Goal: Information Seeking & Learning: Learn about a topic

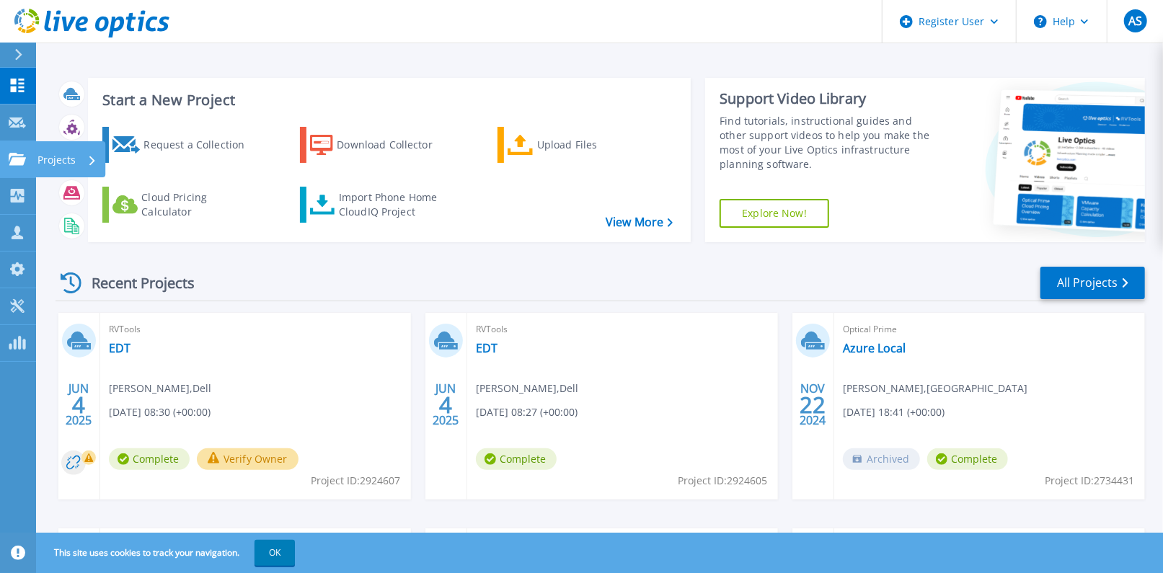
click at [20, 164] on icon at bounding box center [17, 159] width 17 height 12
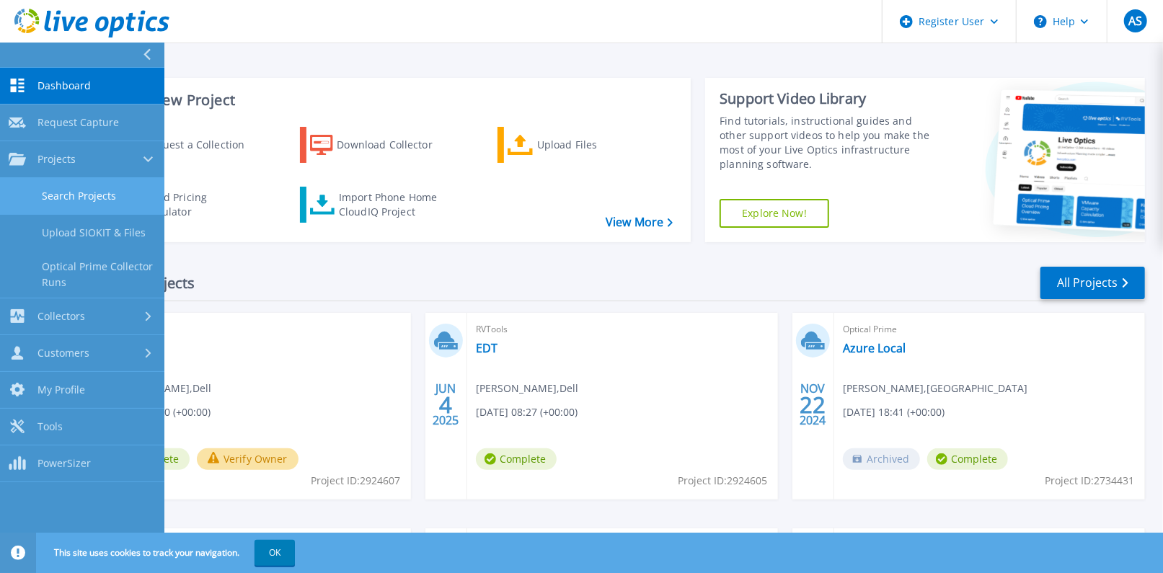
click at [81, 186] on link "Search Projects" at bounding box center [82, 196] width 164 height 37
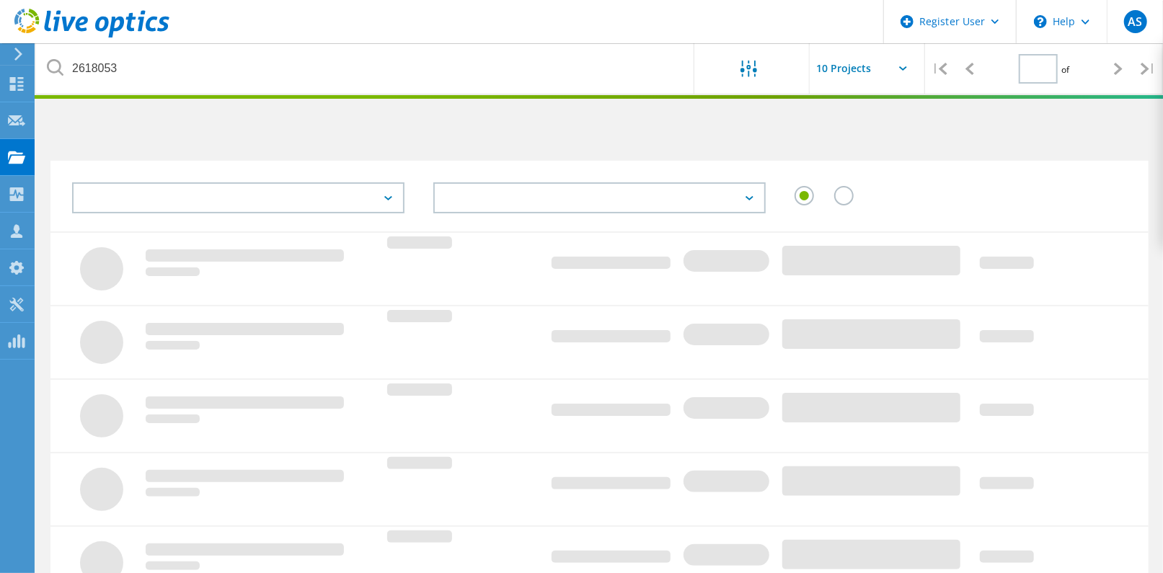
type input "1"
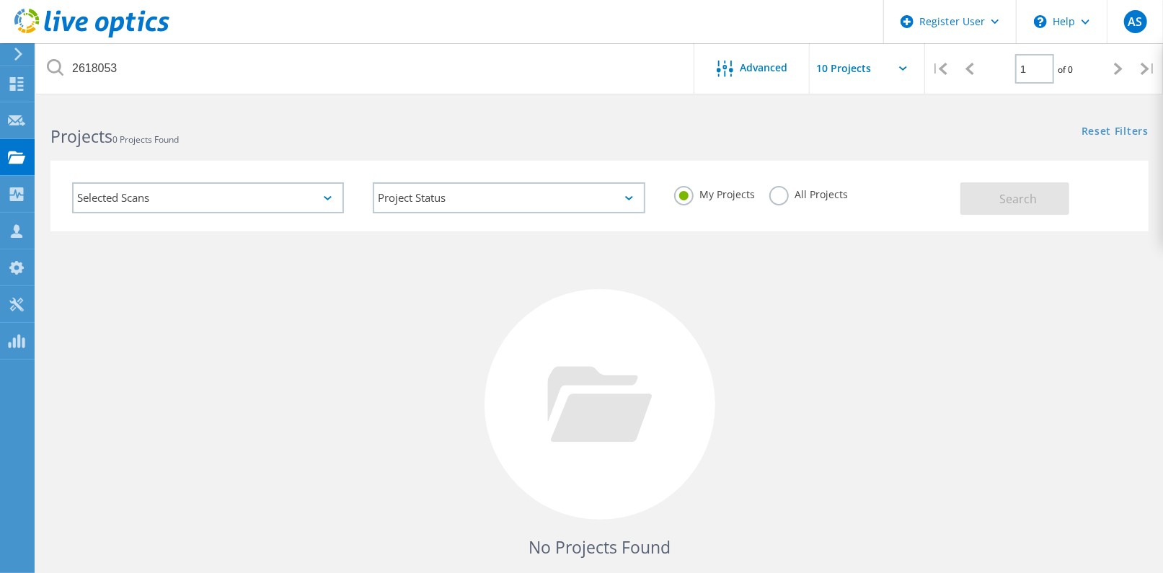
click at [824, 190] on label "All Projects" at bounding box center [808, 193] width 79 height 14
click at [0, 0] on input "All Projects" at bounding box center [0, 0] width 0 height 0
click at [1078, 204] on div "Search" at bounding box center [1050, 191] width 180 height 47
click at [1055, 202] on button "Search" at bounding box center [1014, 198] width 109 height 32
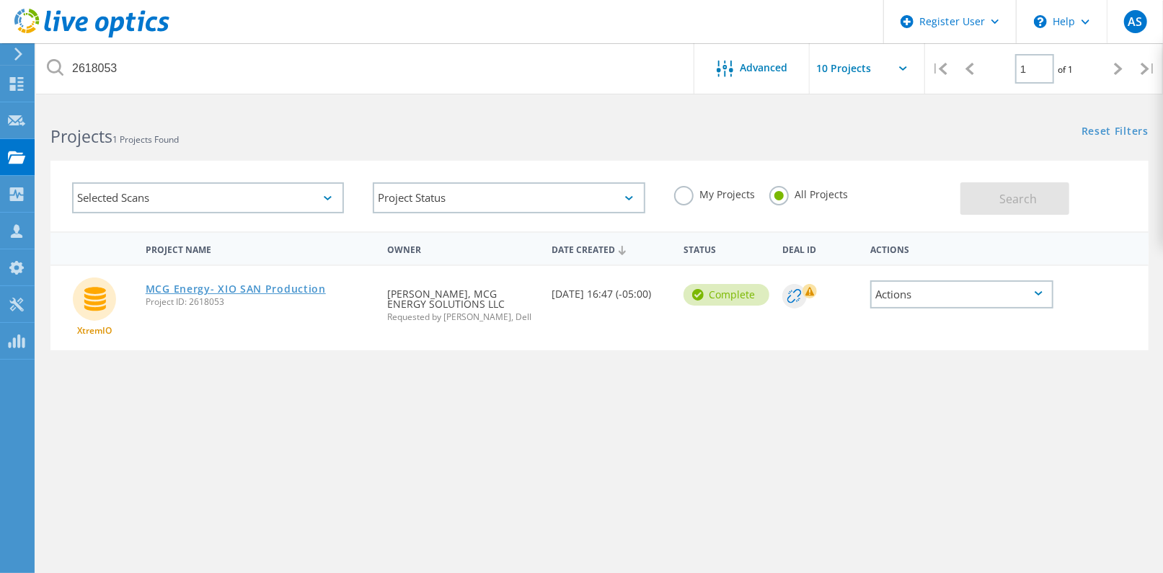
click at [289, 289] on link "MCG Energy- XIO SAN Production" at bounding box center [236, 289] width 180 height 10
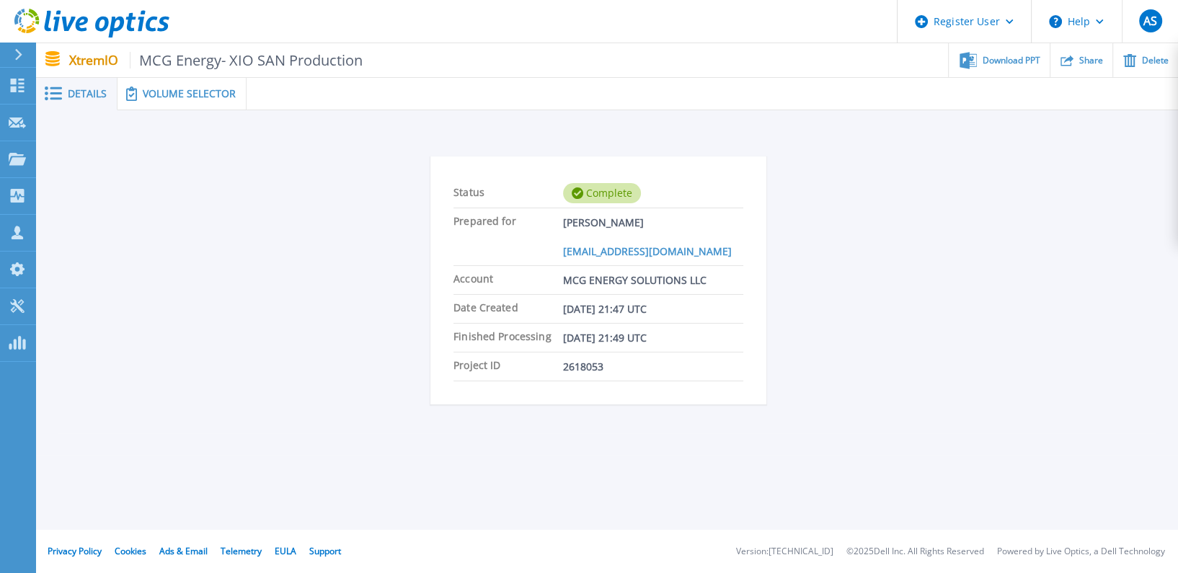
click at [223, 103] on div "Volume Selector" at bounding box center [181, 94] width 129 height 32
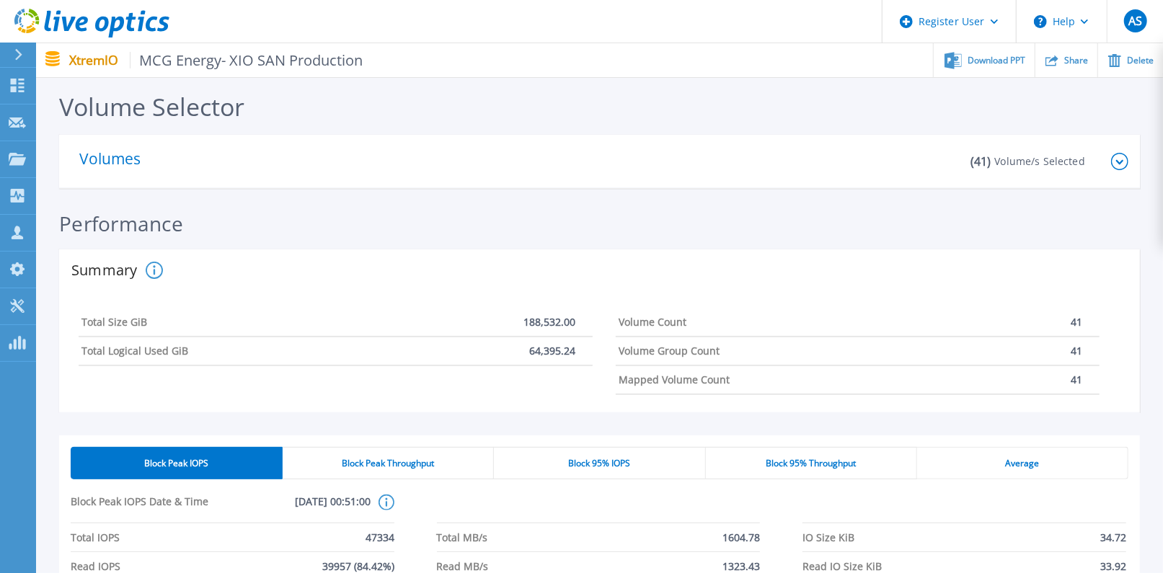
scroll to position [320, 0]
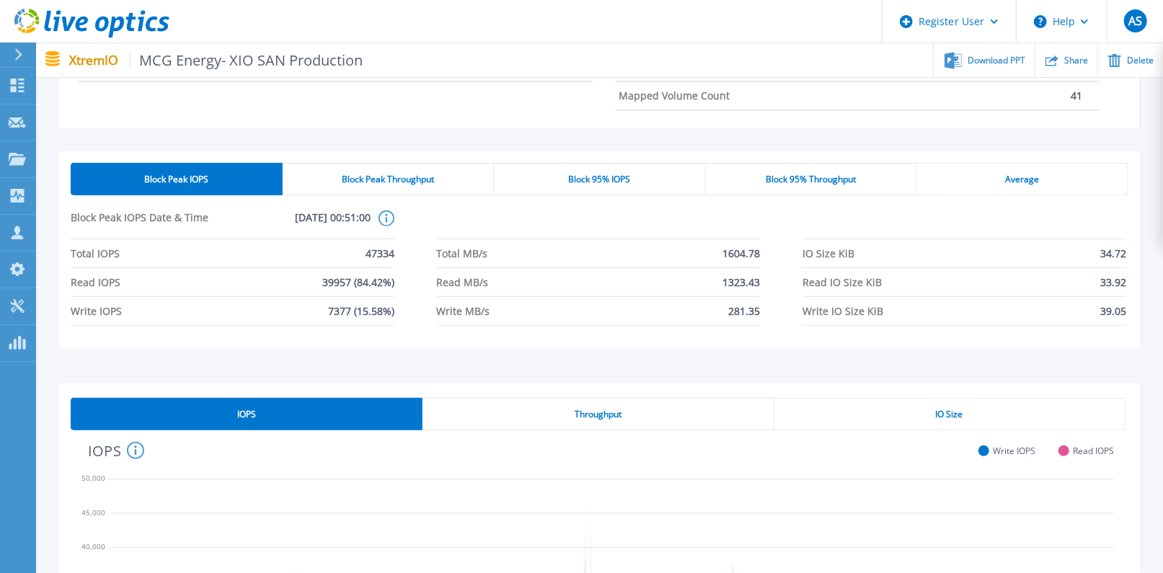
click at [608, 177] on span "Block 95% IOPS" at bounding box center [599, 180] width 62 height 12
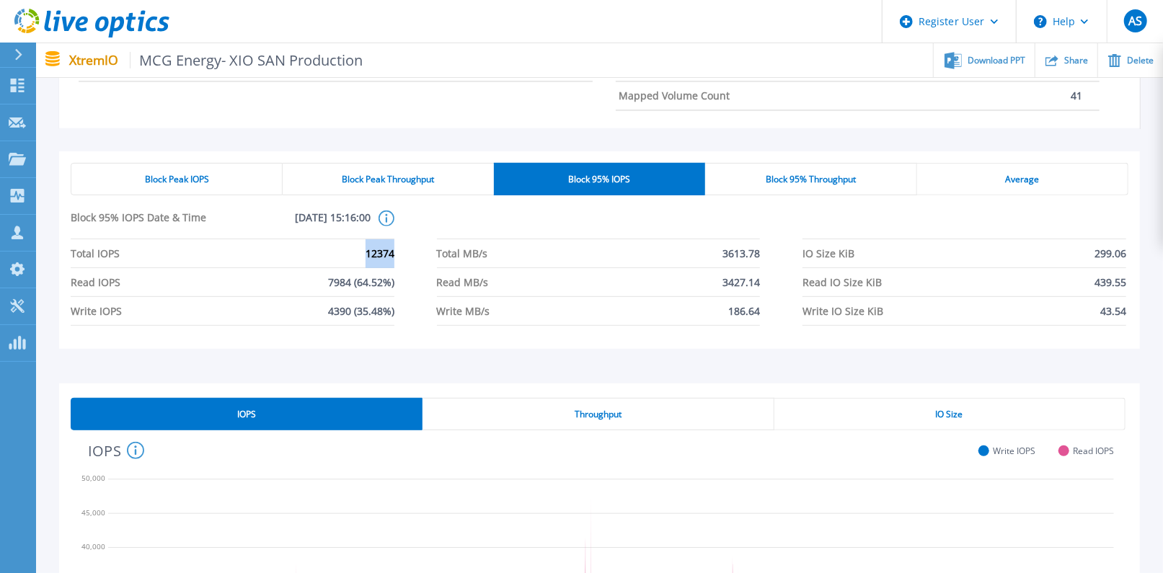
drag, startPoint x: 396, startPoint y: 251, endPoint x: 355, endPoint y: 254, distance: 41.2
click at [355, 254] on div "Total IOPS 12374 Total MB/s 3613.78 IO Size KiB 299.06 Read IOPS 7984 (64.52%) …" at bounding box center [599, 282] width 1057 height 86
drag, startPoint x: 355, startPoint y: 254, endPoint x: 239, endPoint y: 233, distance: 117.2
click at [234, 235] on span "[DATE] 15:16:00" at bounding box center [296, 224] width 150 height 28
click at [389, 223] on icon at bounding box center [386, 218] width 16 height 16
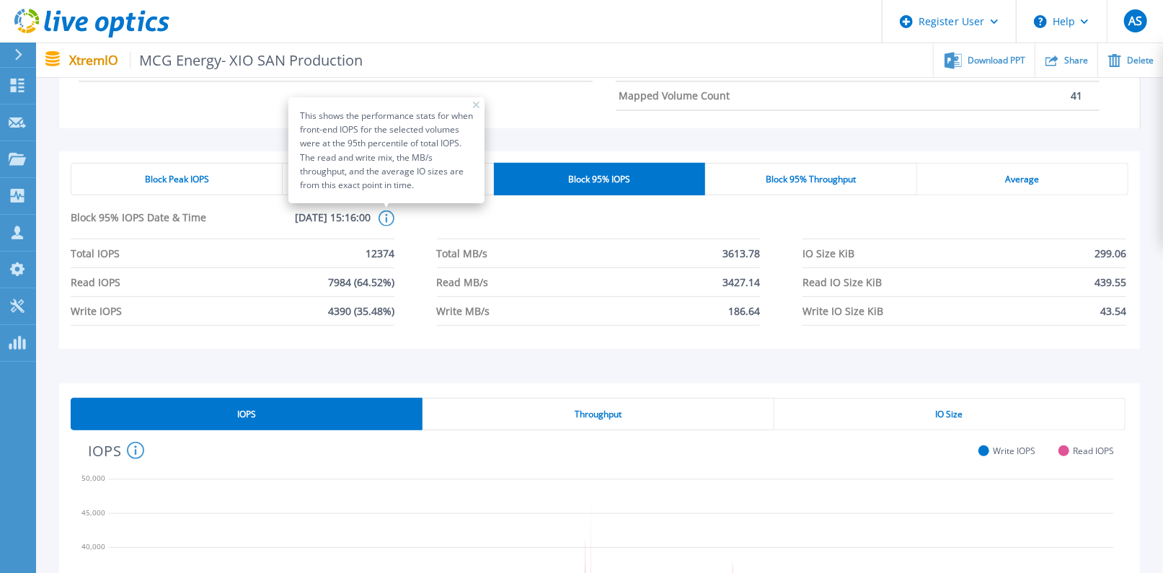
click at [389, 223] on icon at bounding box center [386, 218] width 16 height 16
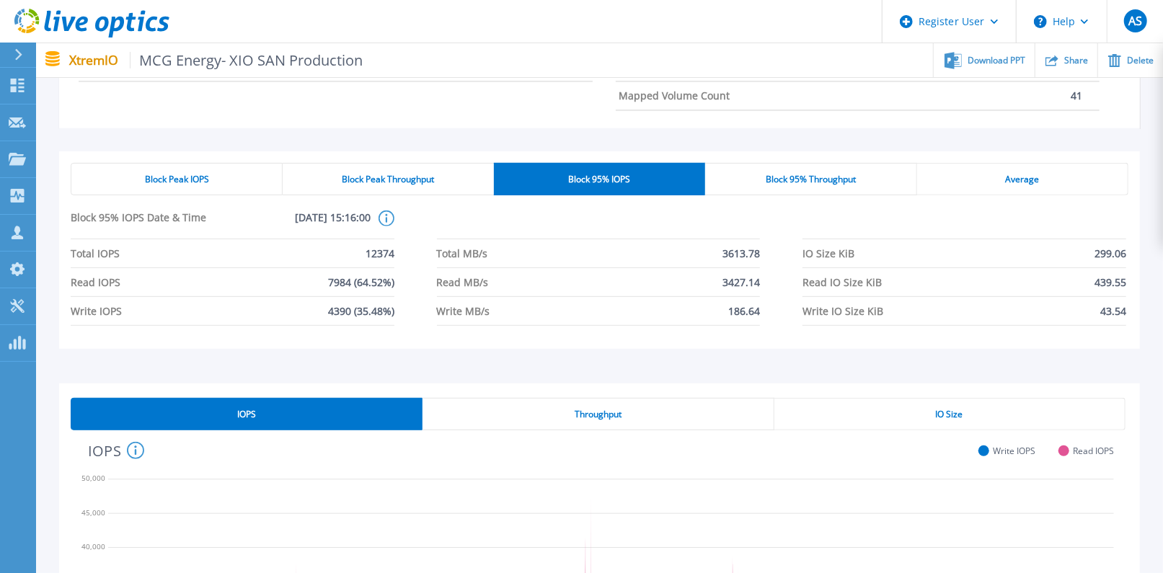
click at [234, 194] on div "Block Peak IOPS" at bounding box center [177, 179] width 212 height 32
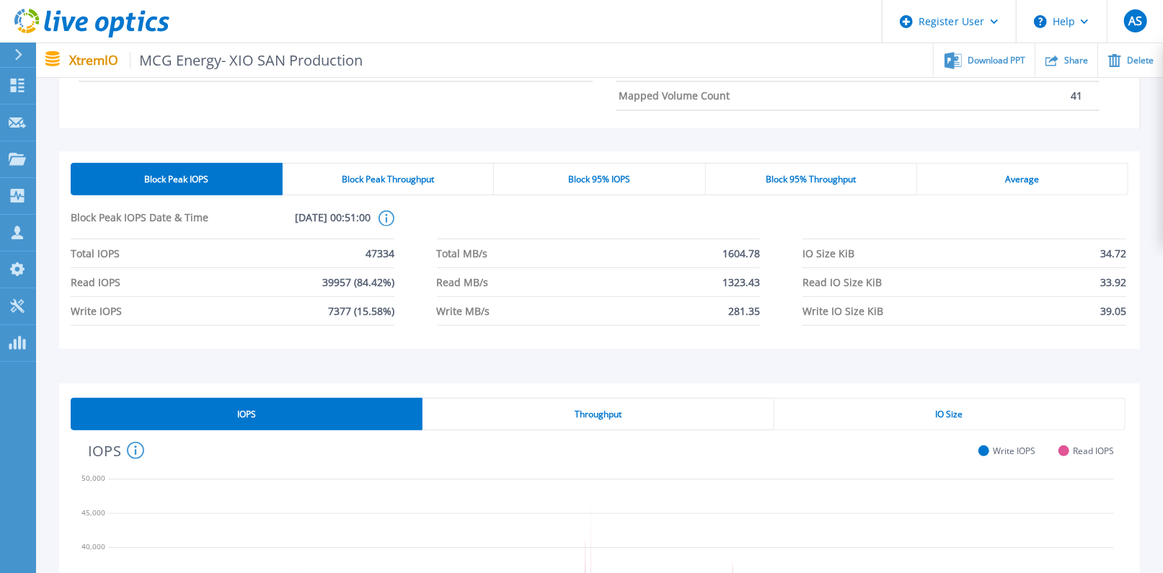
click at [590, 182] on span "Block 95% IOPS" at bounding box center [599, 180] width 62 height 12
